Goal: Check status: Check status

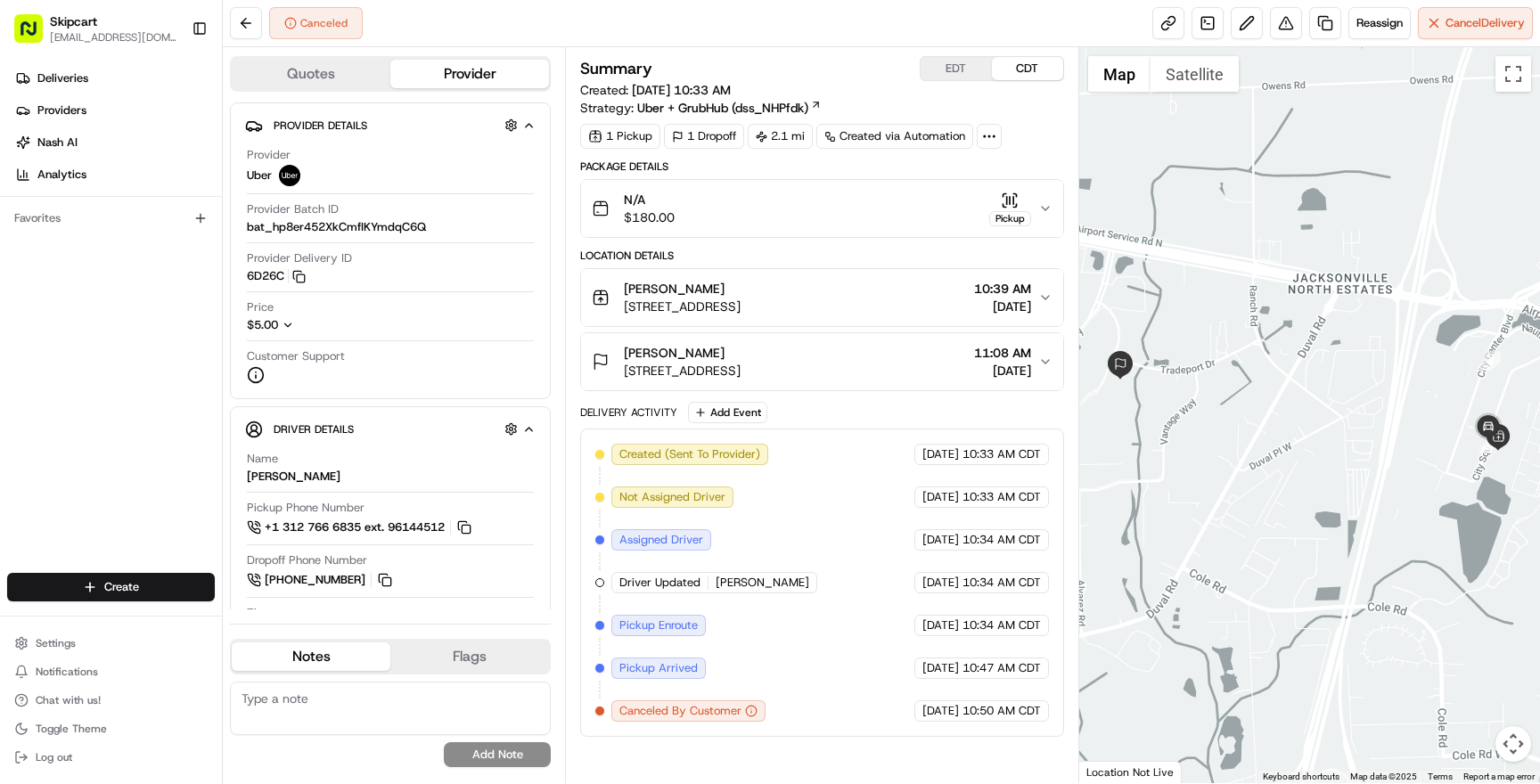
click at [695, 584] on span "Driver Updated" at bounding box center [660, 582] width 81 height 16
click at [826, 629] on div "Created (Sent To Provider) Uber [DATE] 10:33 AM CDT Not Assigned Driver Uber [D…" at bounding box center [822, 583] width 453 height 278
click at [740, 584] on span "[PERSON_NAME]" at bounding box center [762, 582] width 94 height 16
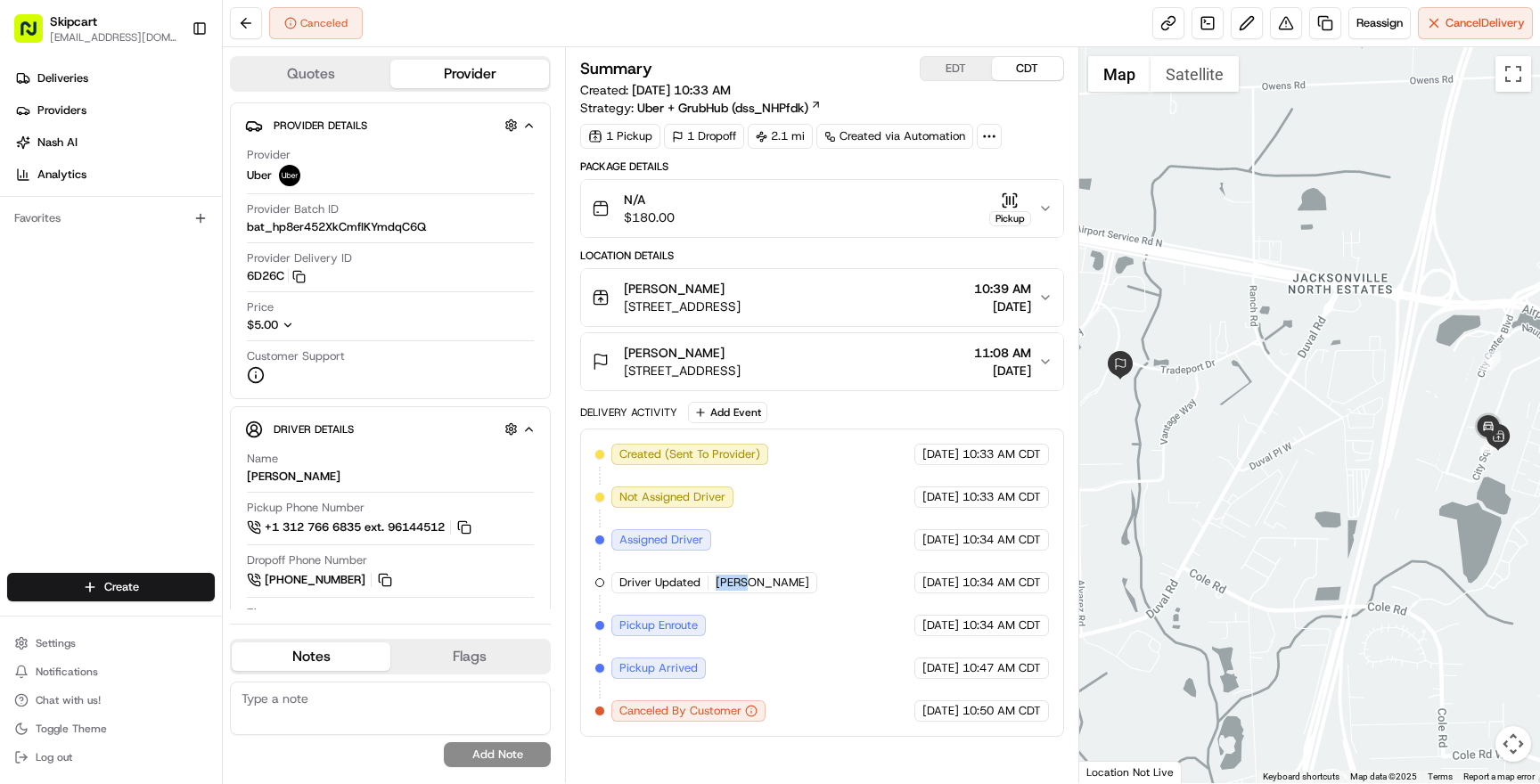
click at [740, 584] on span "[PERSON_NAME]" at bounding box center [762, 582] width 94 height 16
click at [767, 622] on div "Created (Sent To Provider) Uber [DATE] 10:33 AM CDT Not Assigned Driver Uber [D…" at bounding box center [822, 583] width 453 height 278
click at [667, 619] on span "Pickup Enroute" at bounding box center [658, 625] width 79 height 16
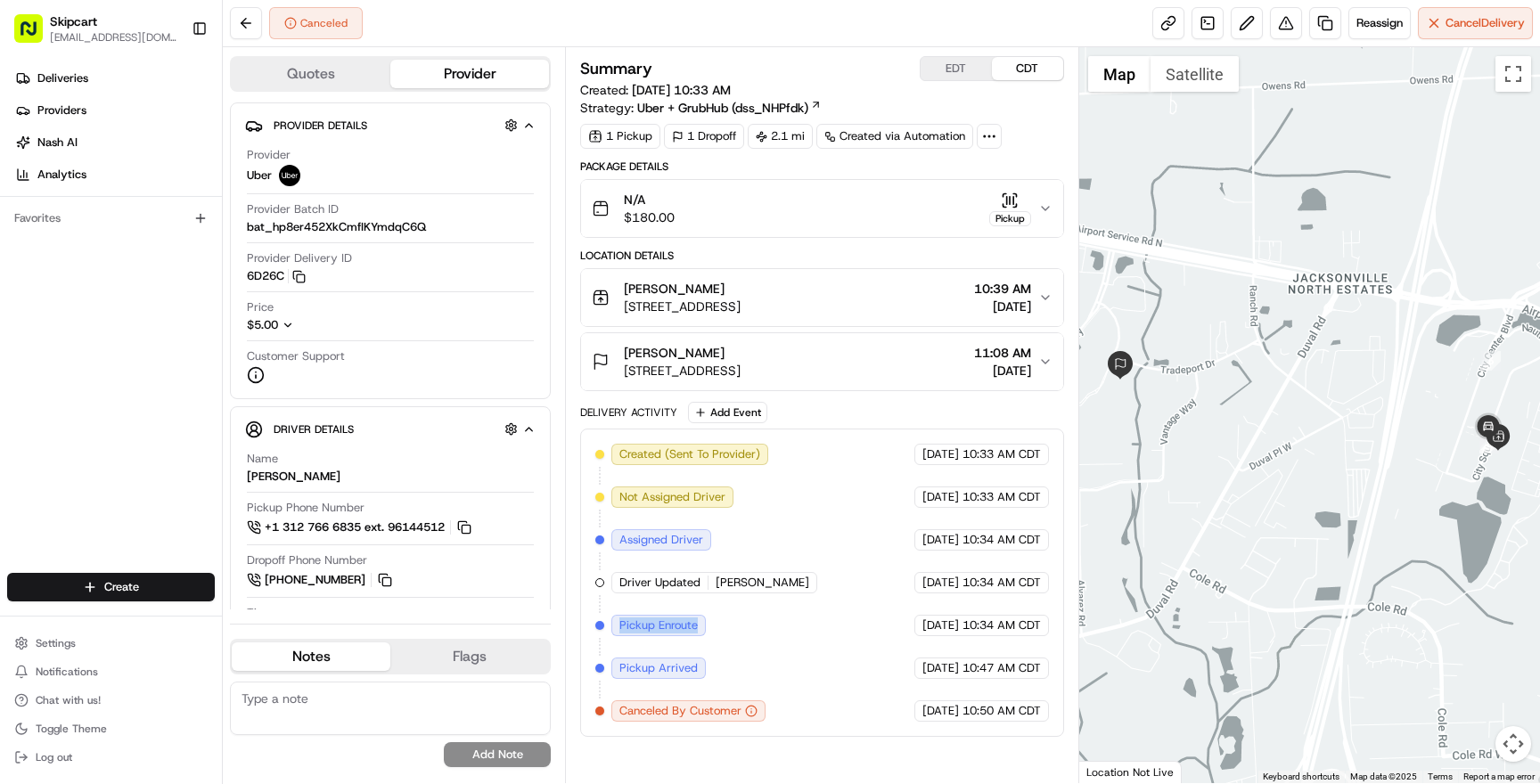
click at [667, 619] on span "Pickup Enroute" at bounding box center [658, 625] width 79 height 16
click at [730, 577] on span "[PERSON_NAME]" at bounding box center [762, 582] width 94 height 16
click at [660, 622] on span "Pickup Enroute" at bounding box center [658, 625] width 79 height 16
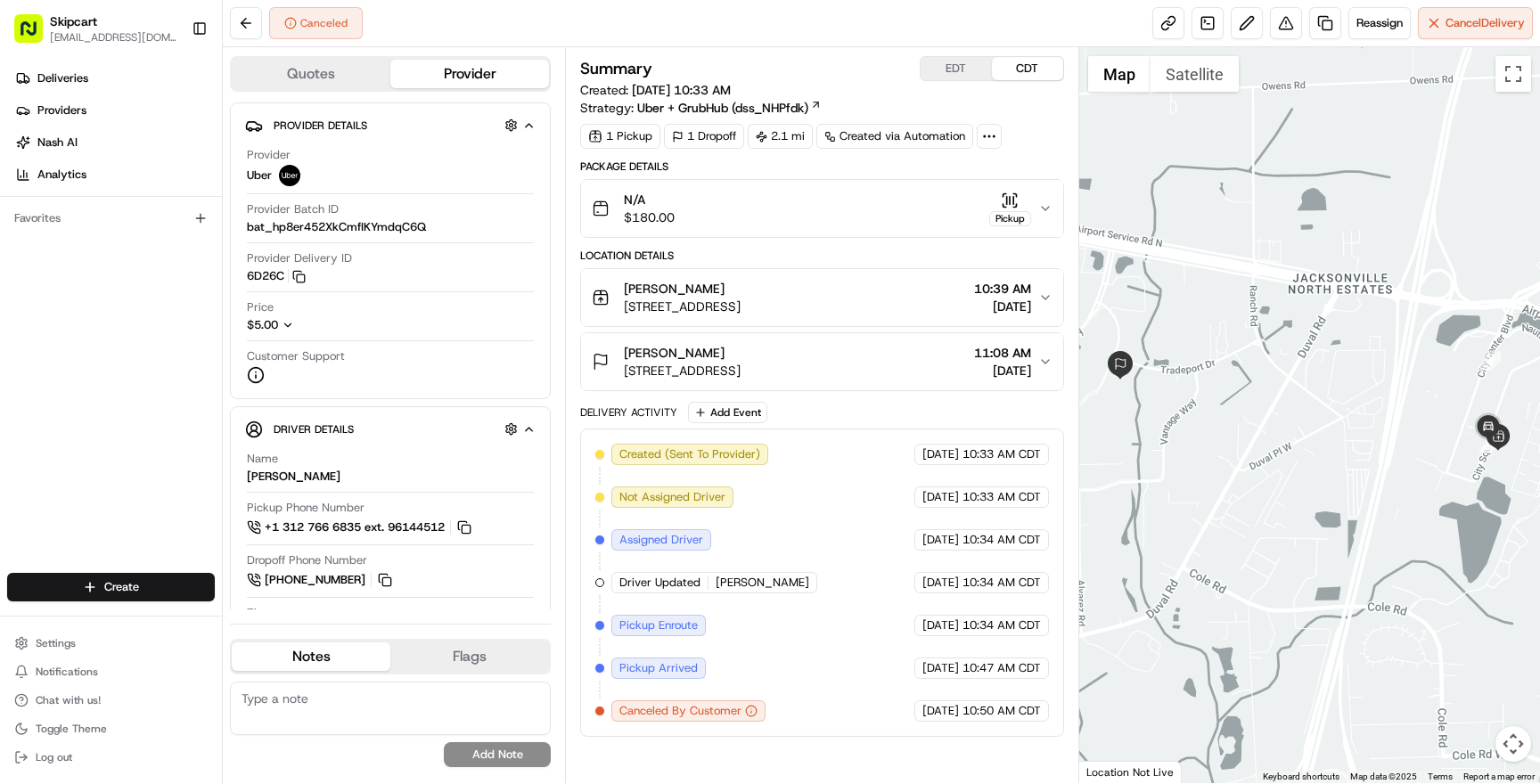
click at [663, 658] on div "Pickup Arrived" at bounding box center [659, 668] width 95 height 22
click at [717, 664] on div "Created (Sent To Provider) Uber [DATE] 10:33 AM CDT Not Assigned Driver Uber [D…" at bounding box center [822, 583] width 453 height 278
click at [733, 589] on span "[PERSON_NAME]" at bounding box center [762, 582] width 94 height 16
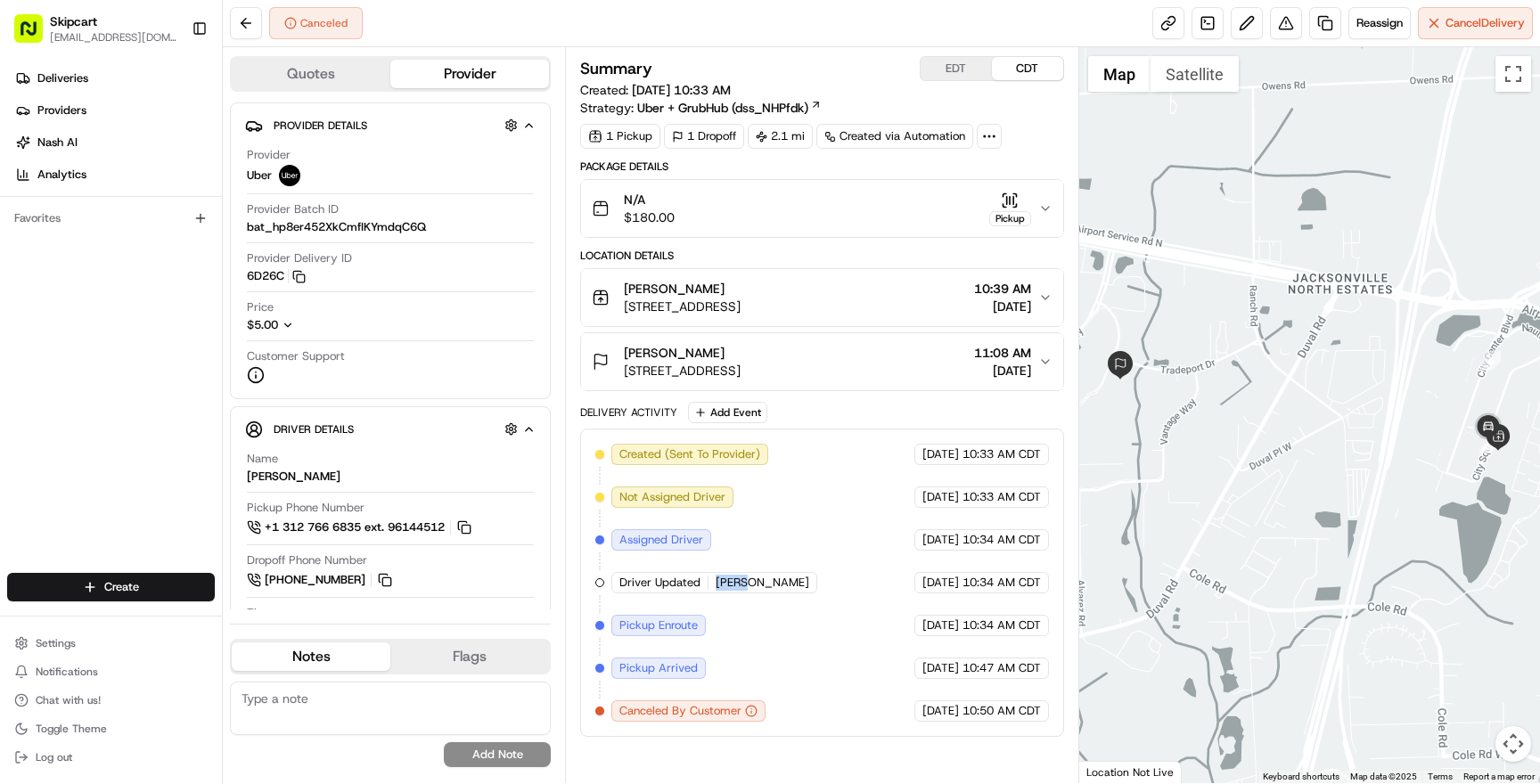
click at [733, 589] on span "[PERSON_NAME]" at bounding box center [762, 582] width 94 height 16
click at [751, 616] on div "Created (Sent To Provider) Uber [DATE] 10:33 AM CDT Not Assigned Driver Uber [D…" at bounding box center [822, 583] width 453 height 278
click at [649, 543] on span "Assigned Driver" at bounding box center [661, 540] width 83 height 16
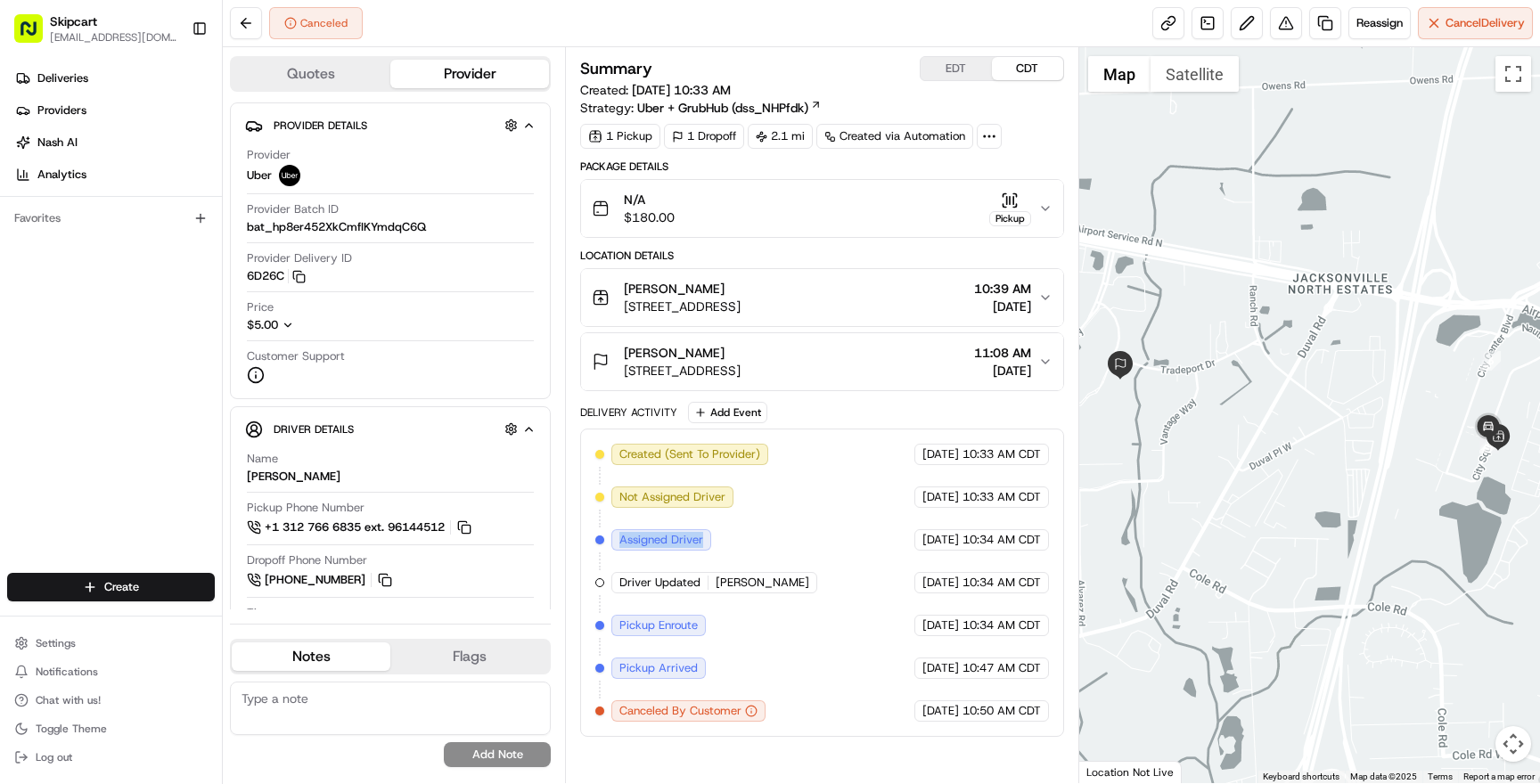
click at [649, 543] on span "Assigned Driver" at bounding box center [661, 540] width 83 height 16
